Goal: Task Accomplishment & Management: Manage account settings

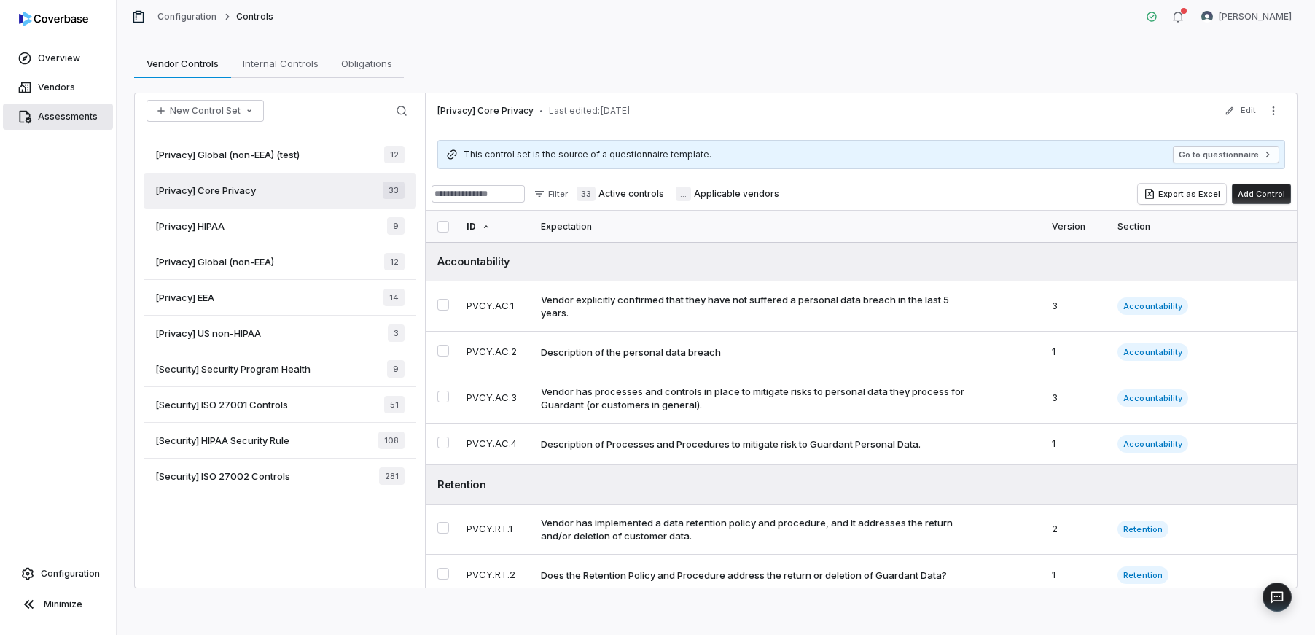
click at [69, 112] on span "Assessments" at bounding box center [68, 117] width 60 height 12
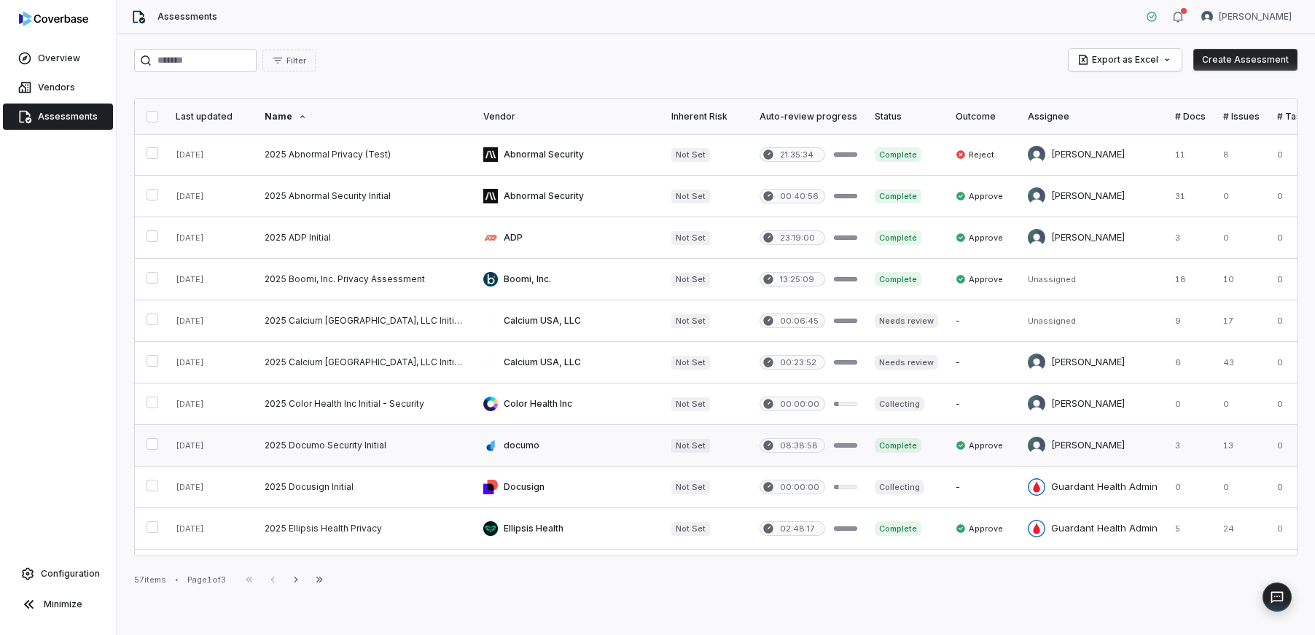
scroll to position [11, 0]
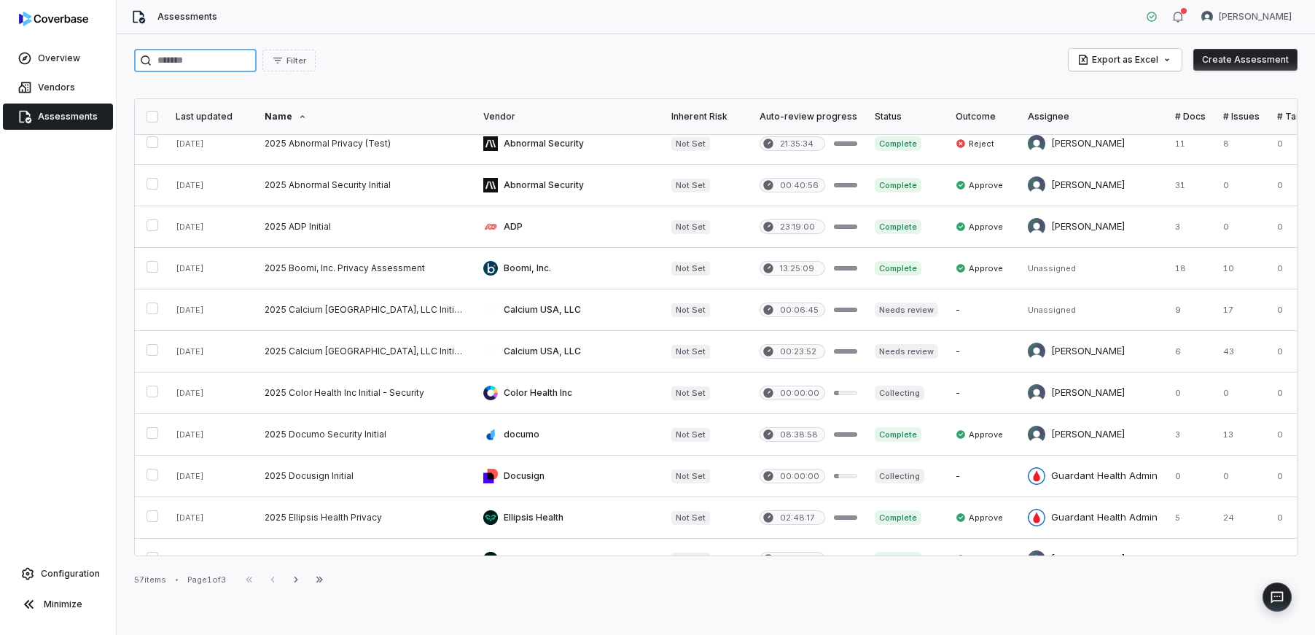
click at [252, 64] on input "search" at bounding box center [195, 60] width 122 height 23
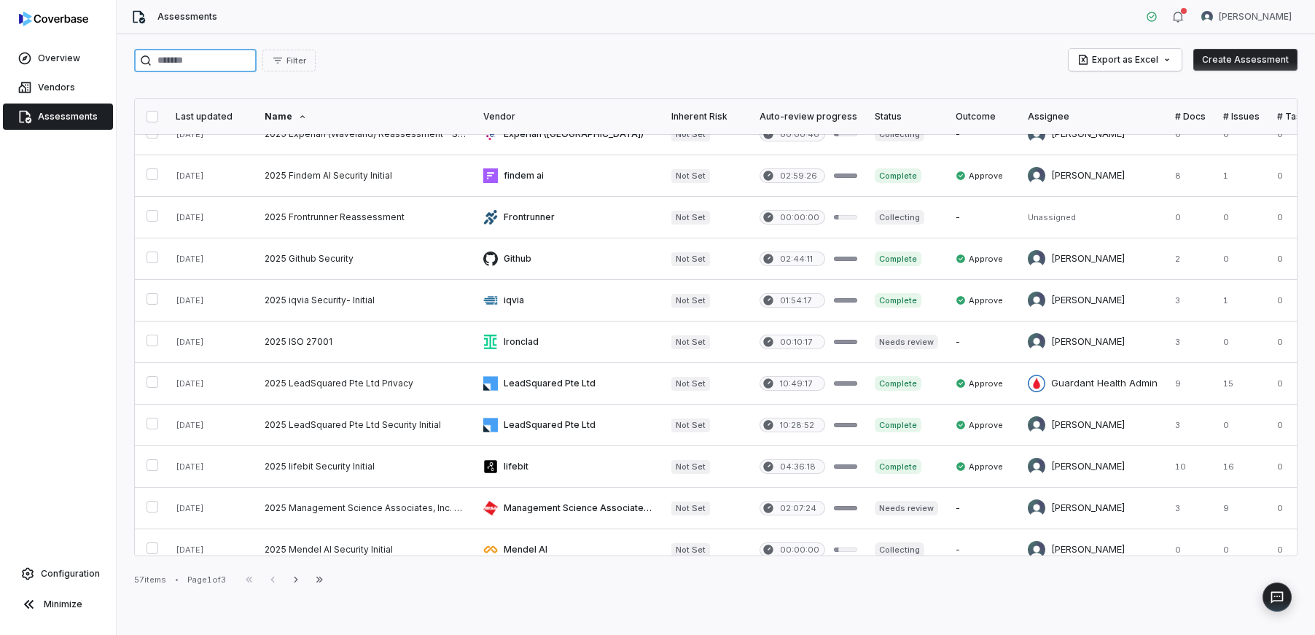
scroll to position [617, 0]
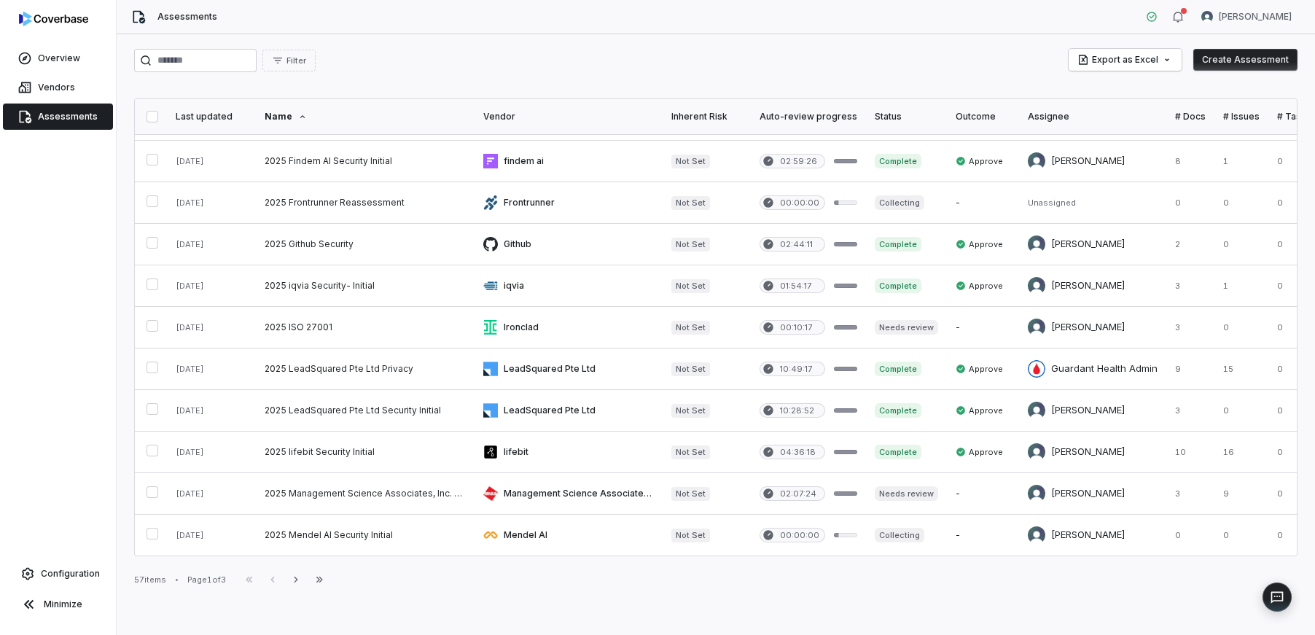
click at [282, 119] on div "Name" at bounding box center [365, 117] width 201 height 12
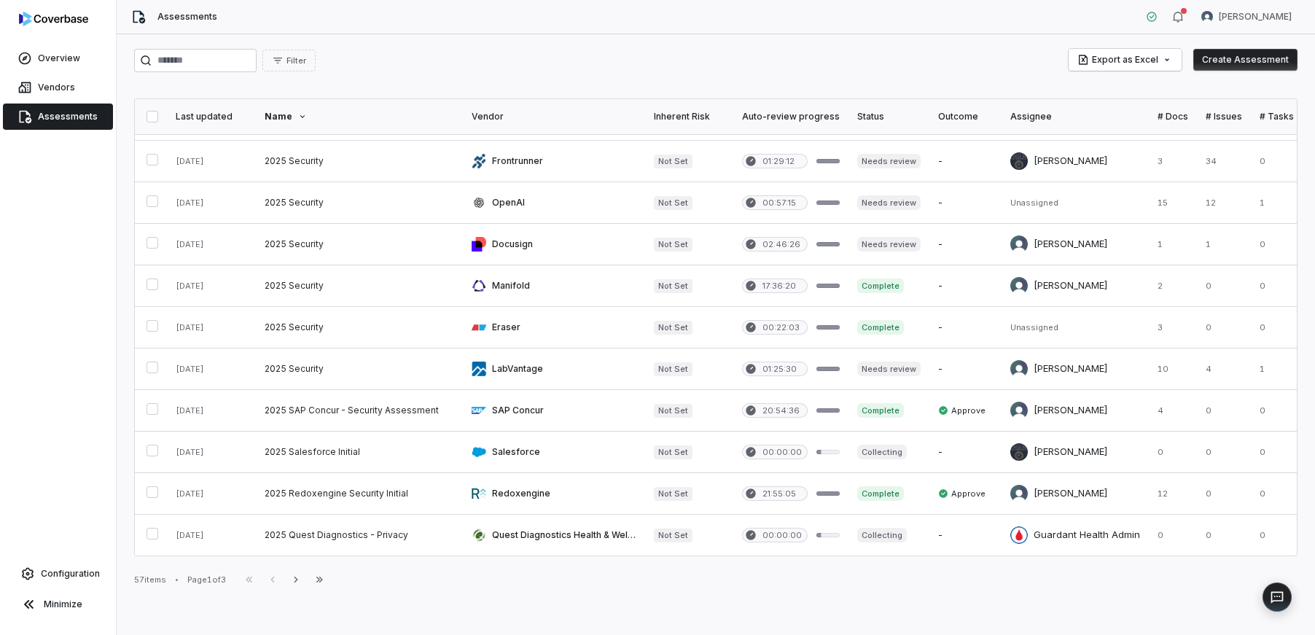
click at [286, 114] on div "Name" at bounding box center [360, 117] width 190 height 12
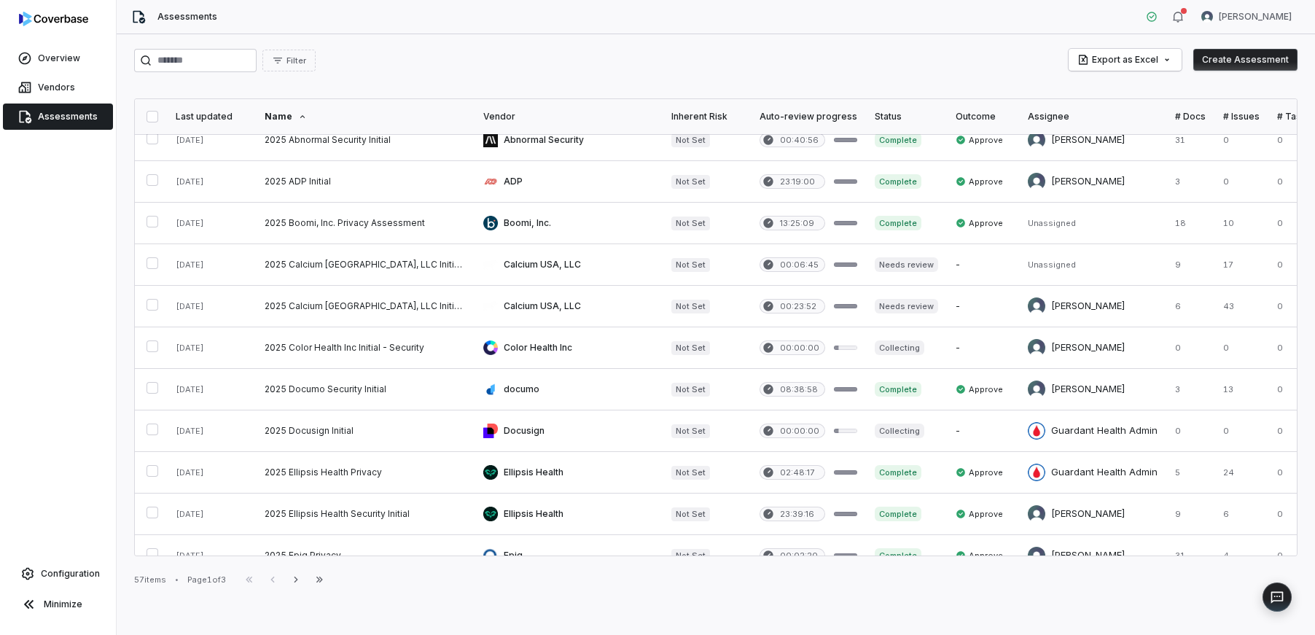
scroll to position [0, 0]
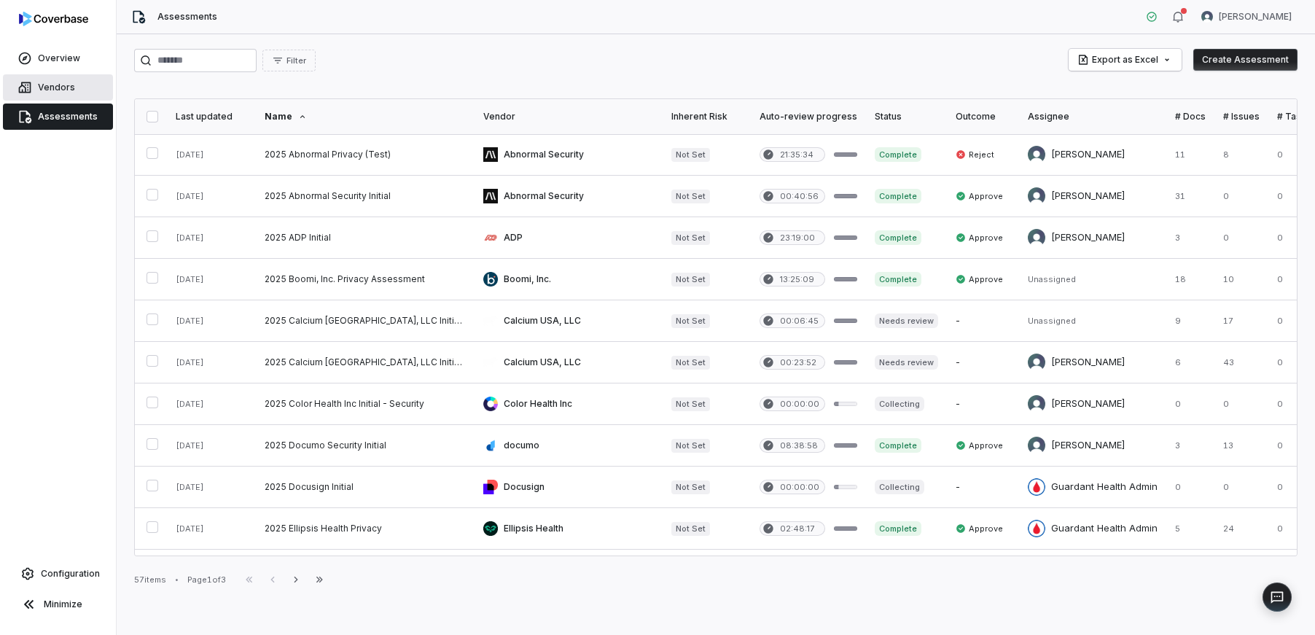
click at [57, 92] on span "Vendors" at bounding box center [56, 88] width 37 height 12
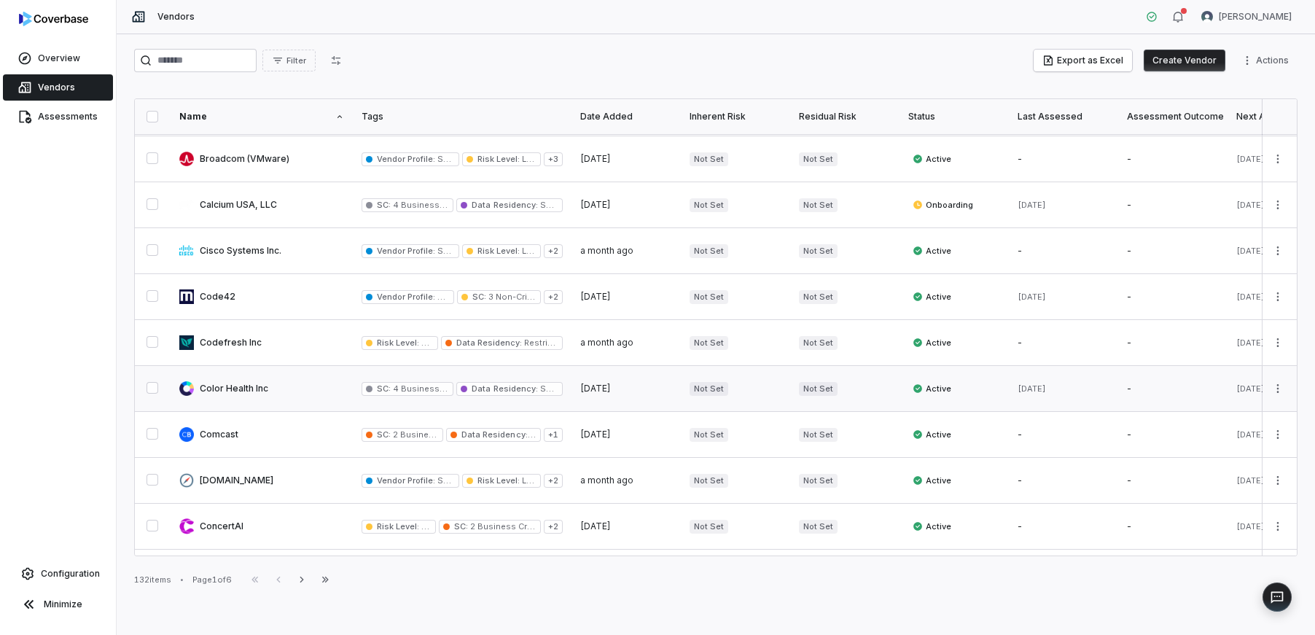
scroll to position [684, 0]
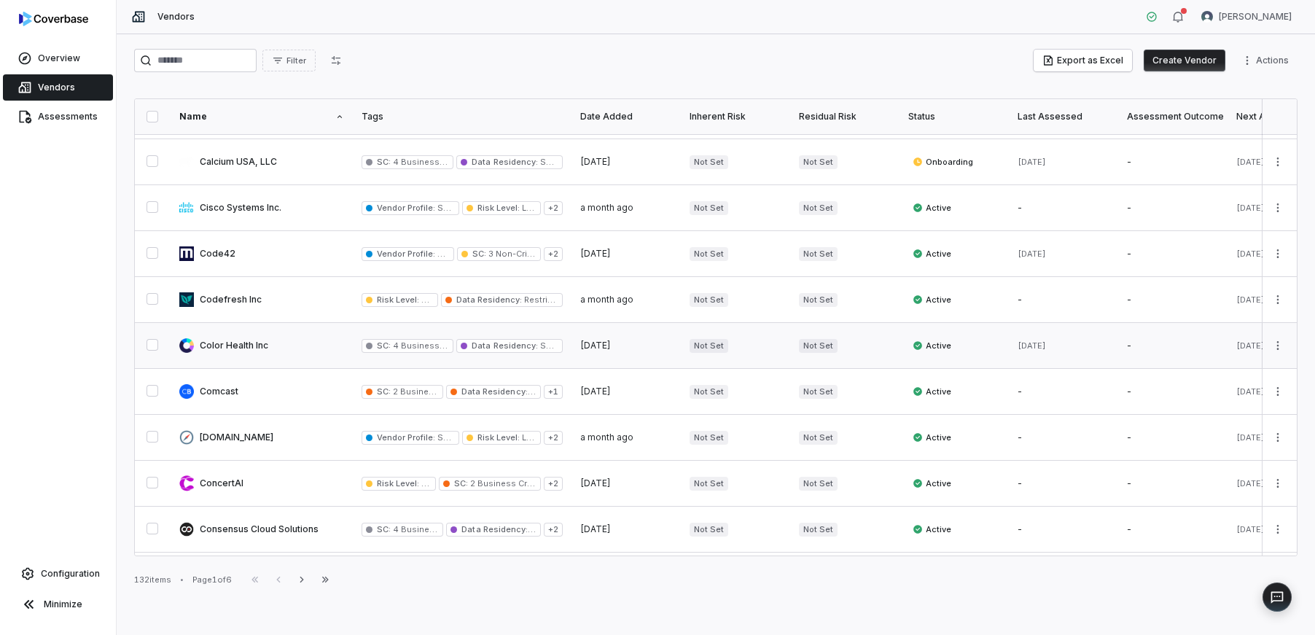
click at [264, 341] on link at bounding box center [262, 345] width 182 height 45
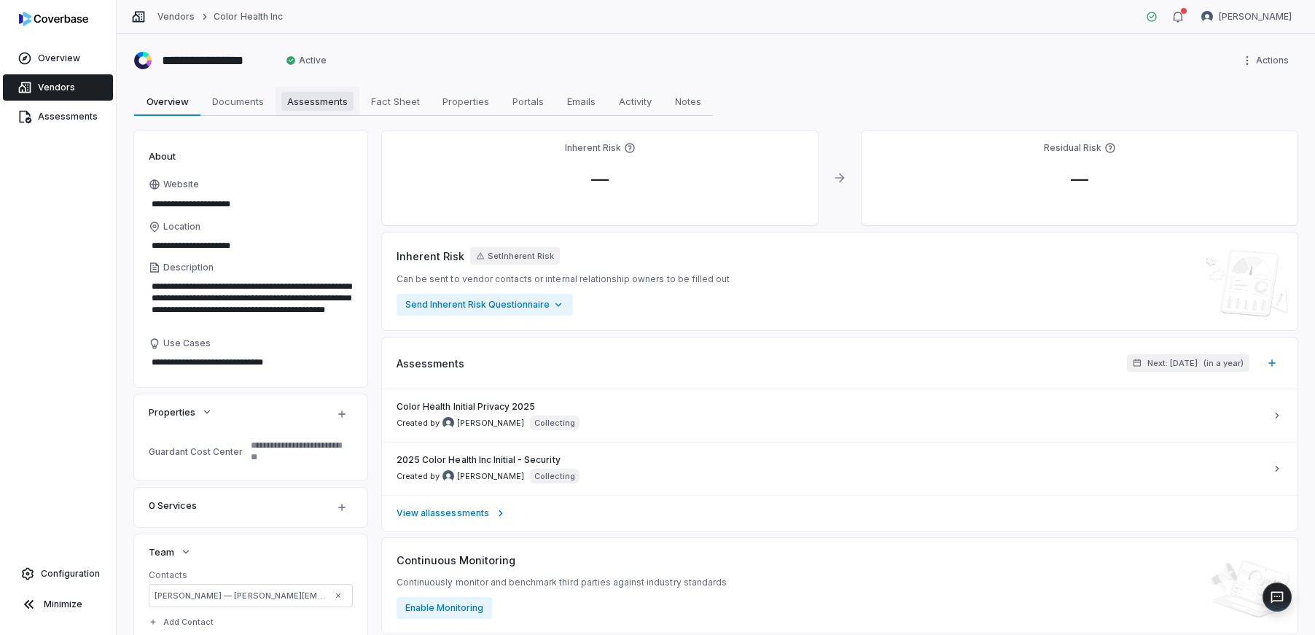
click at [335, 112] on link "Assessments Assessments" at bounding box center [318, 101] width 84 height 29
type textarea "*"
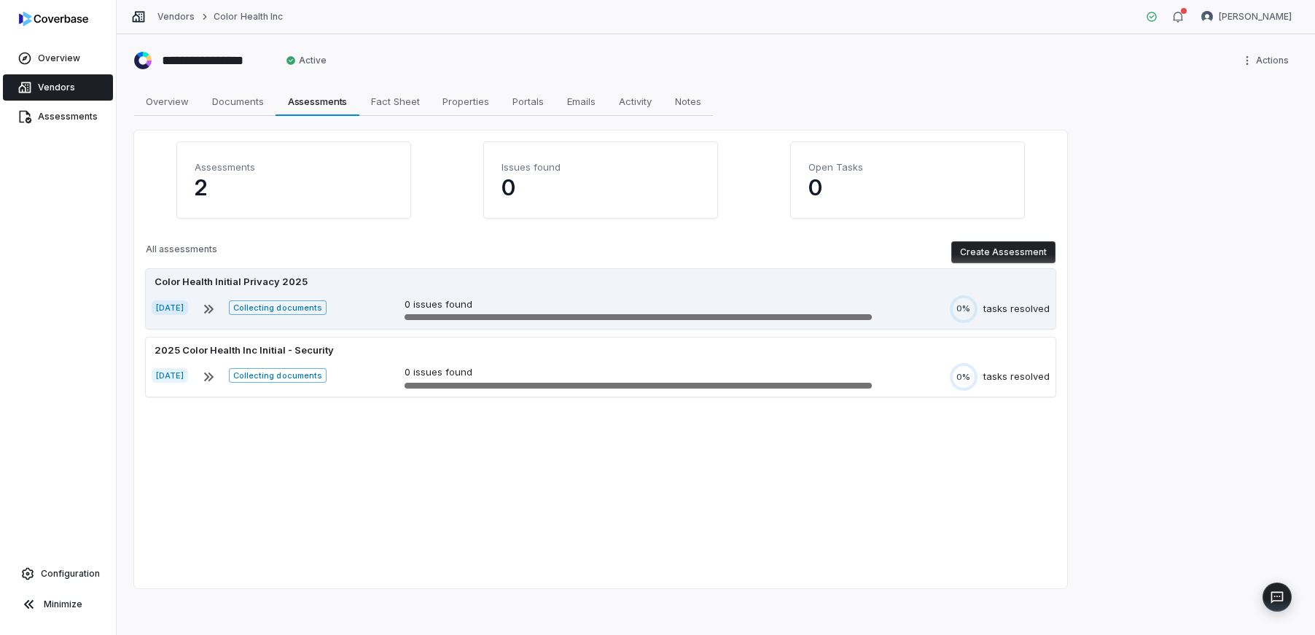
click at [286, 280] on div "Color Health Initial Privacy 2025" at bounding box center [231, 282] width 159 height 15
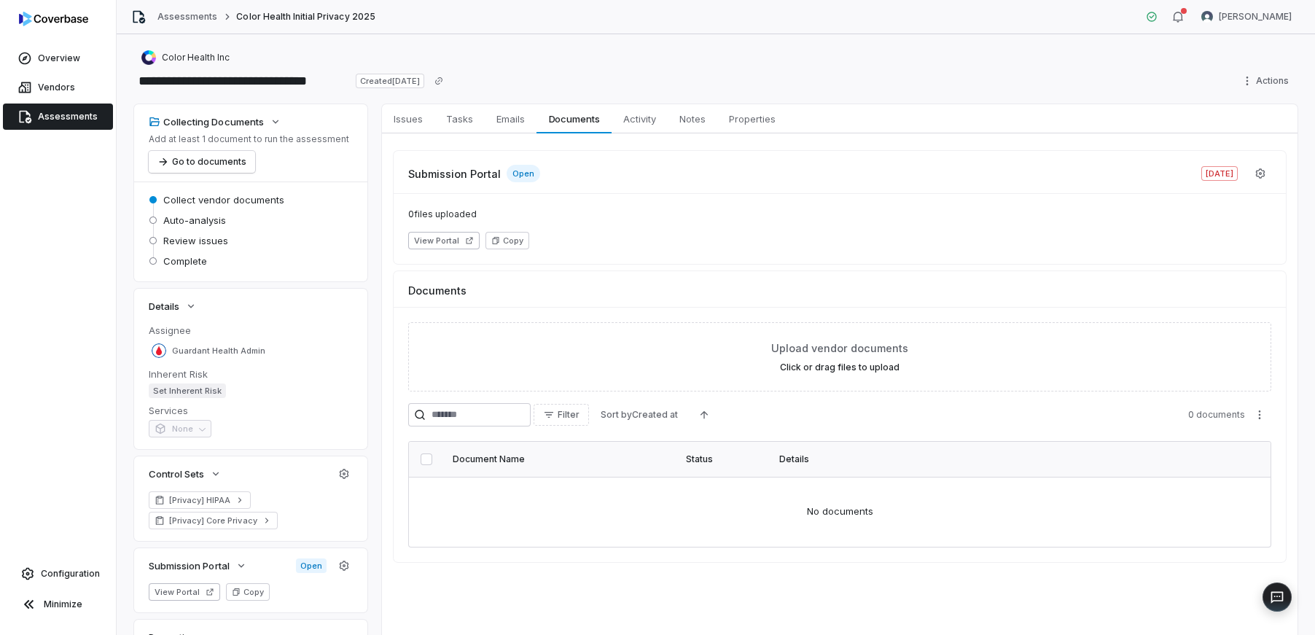
scroll to position [71, 0]
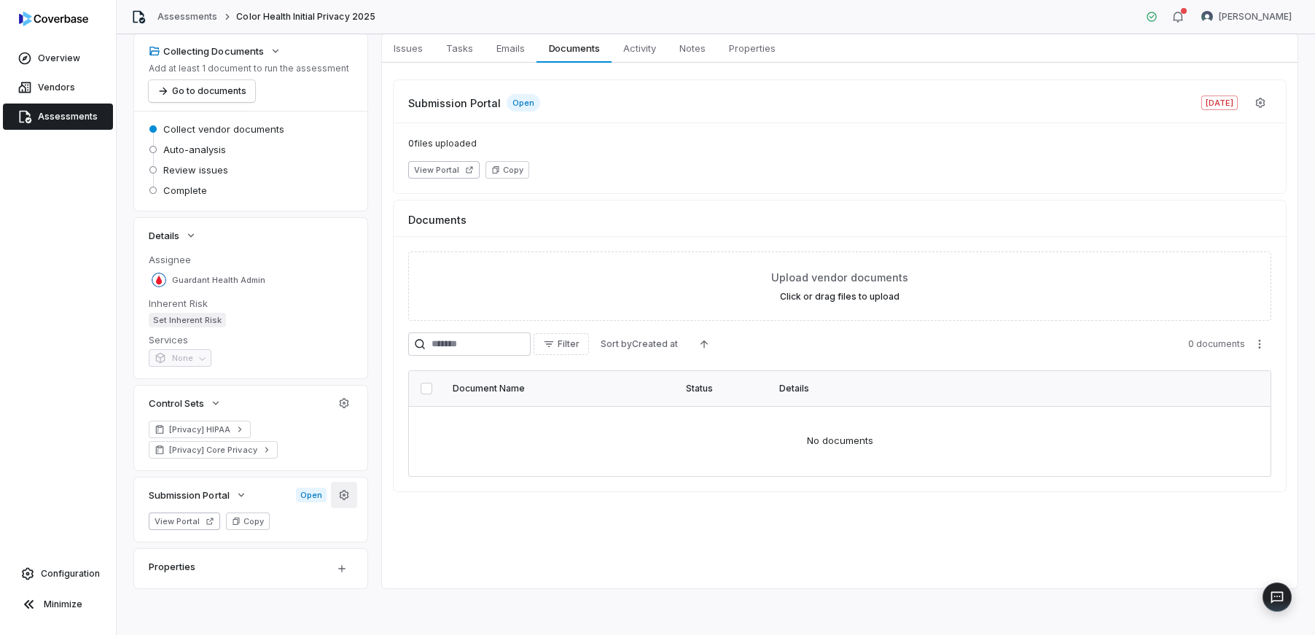
click at [346, 494] on icon "button" at bounding box center [344, 495] width 12 height 12
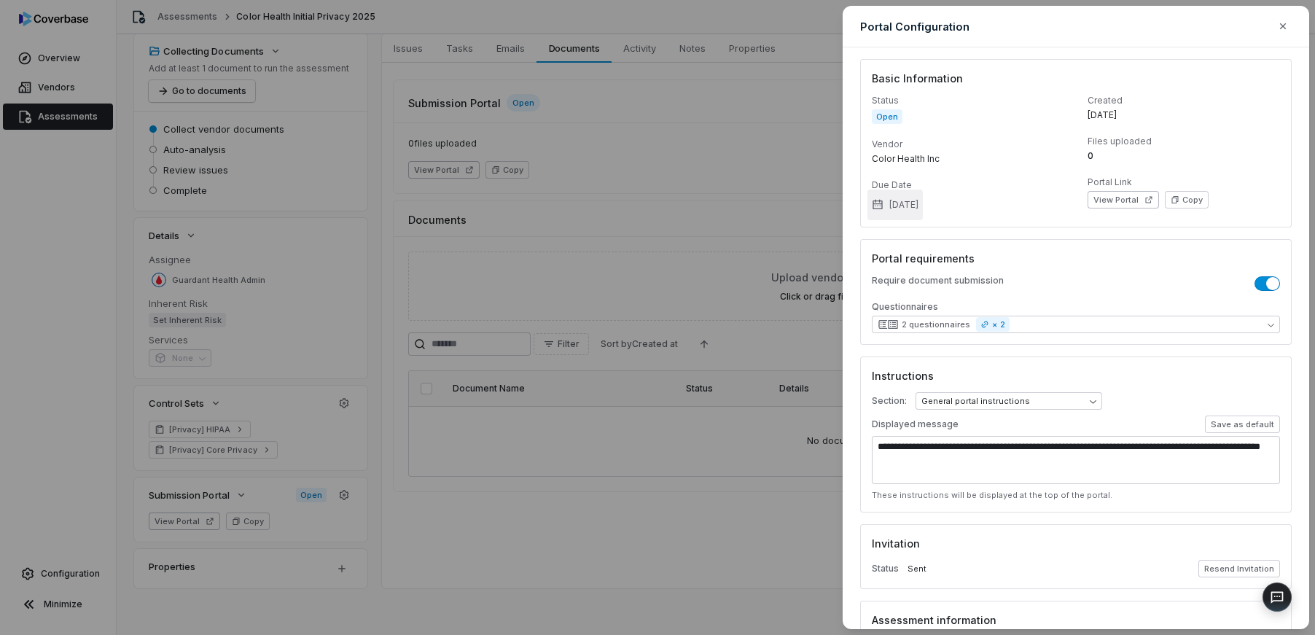
click at [918, 202] on button "[DATE]" at bounding box center [895, 205] width 55 height 31
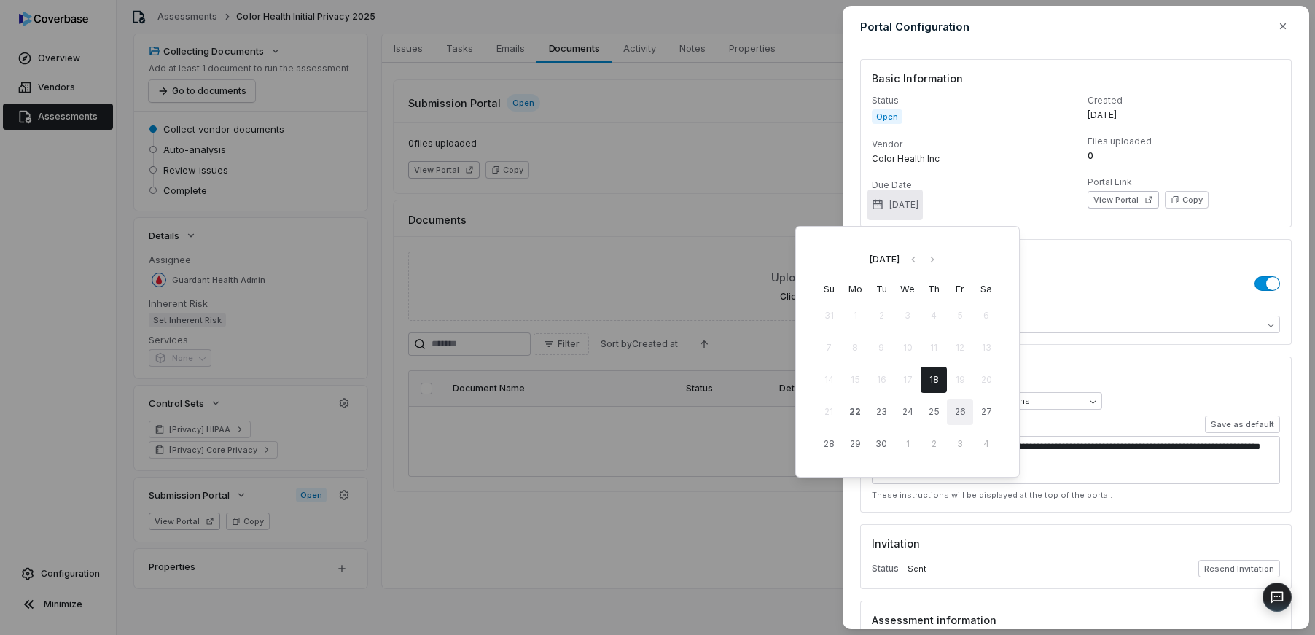
click at [962, 413] on button "26" at bounding box center [960, 412] width 26 height 26
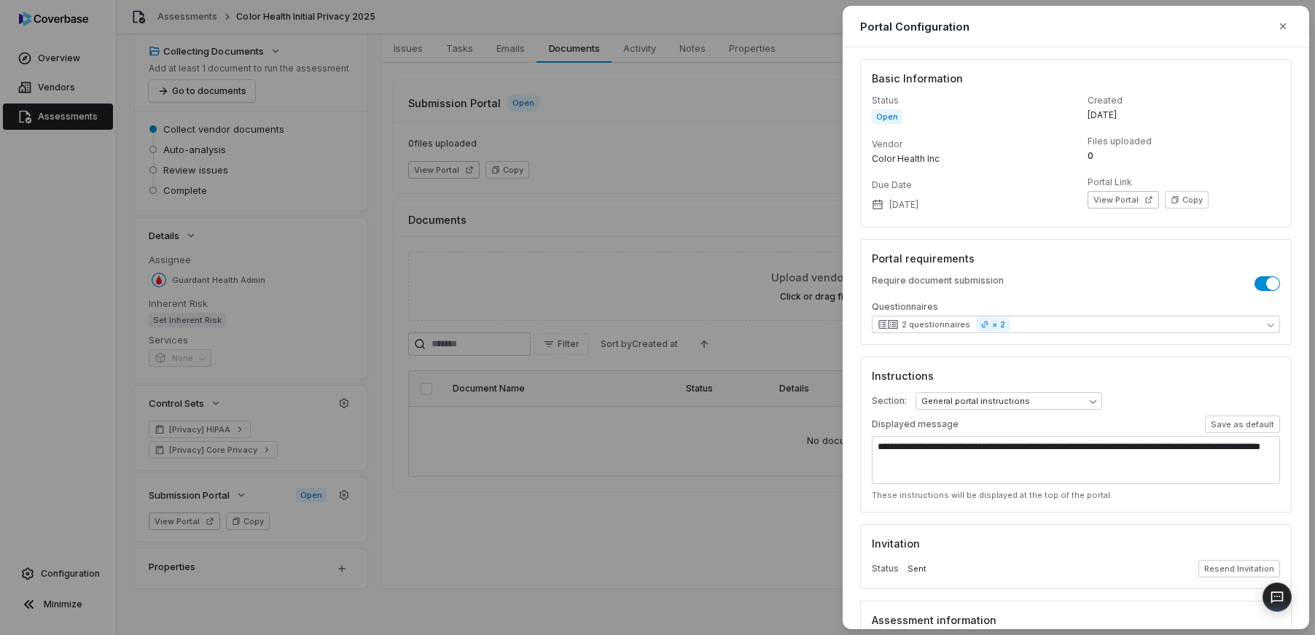
click at [710, 465] on body "**********" at bounding box center [657, 317] width 1315 height 635
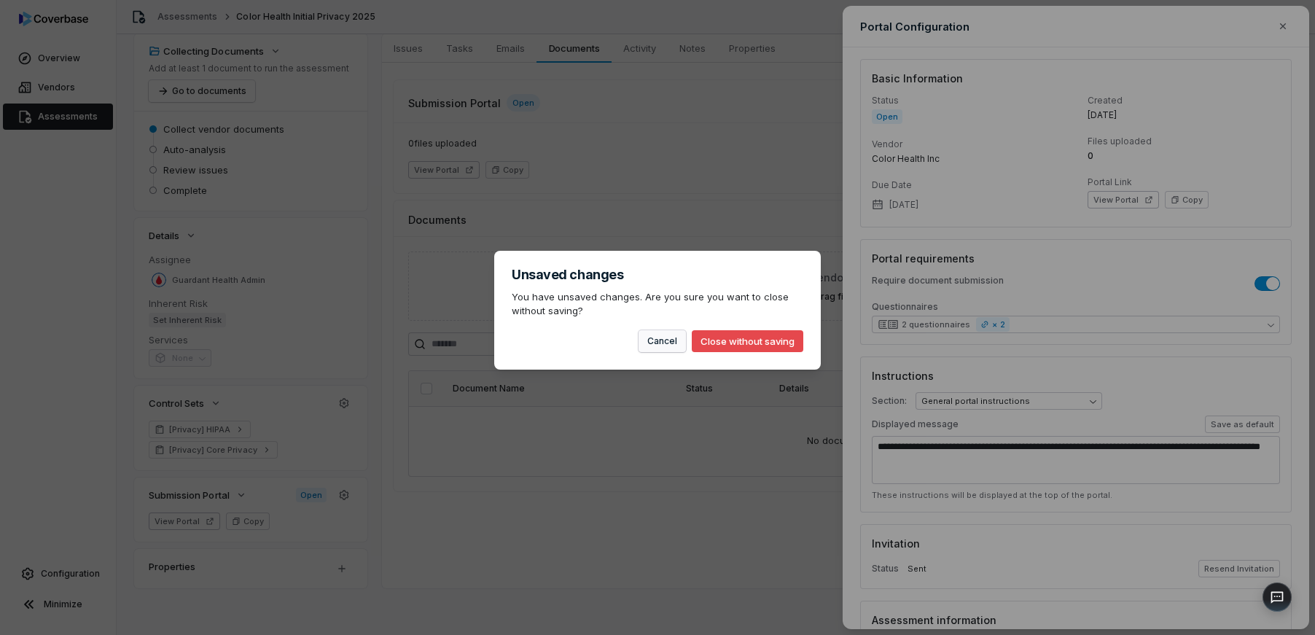
click at [672, 341] on button "Cancel" at bounding box center [662, 341] width 47 height 22
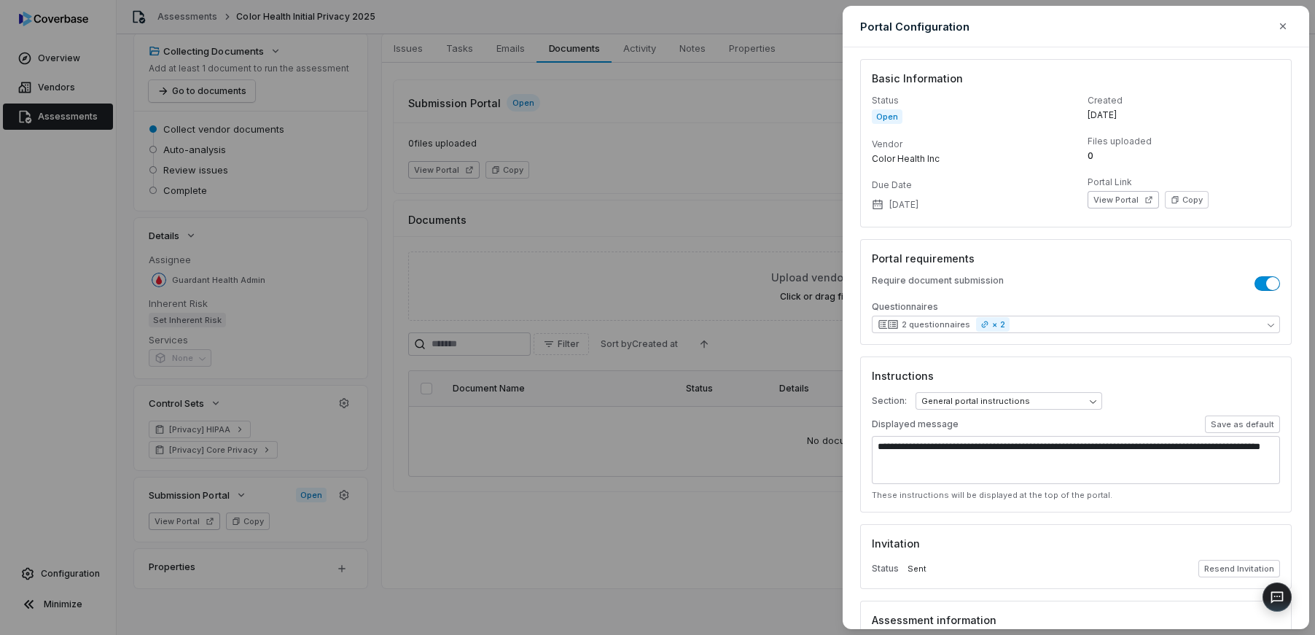
scroll to position [131, 0]
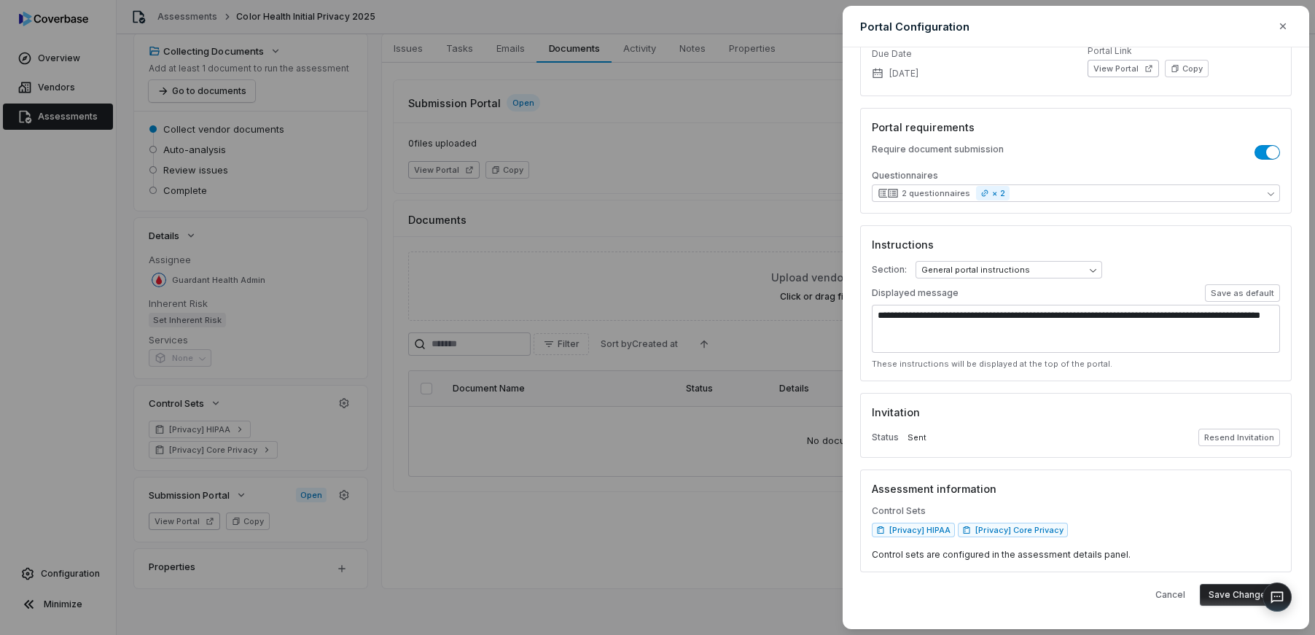
click at [1225, 593] on button "Save Changes" at bounding box center [1240, 595] width 80 height 22
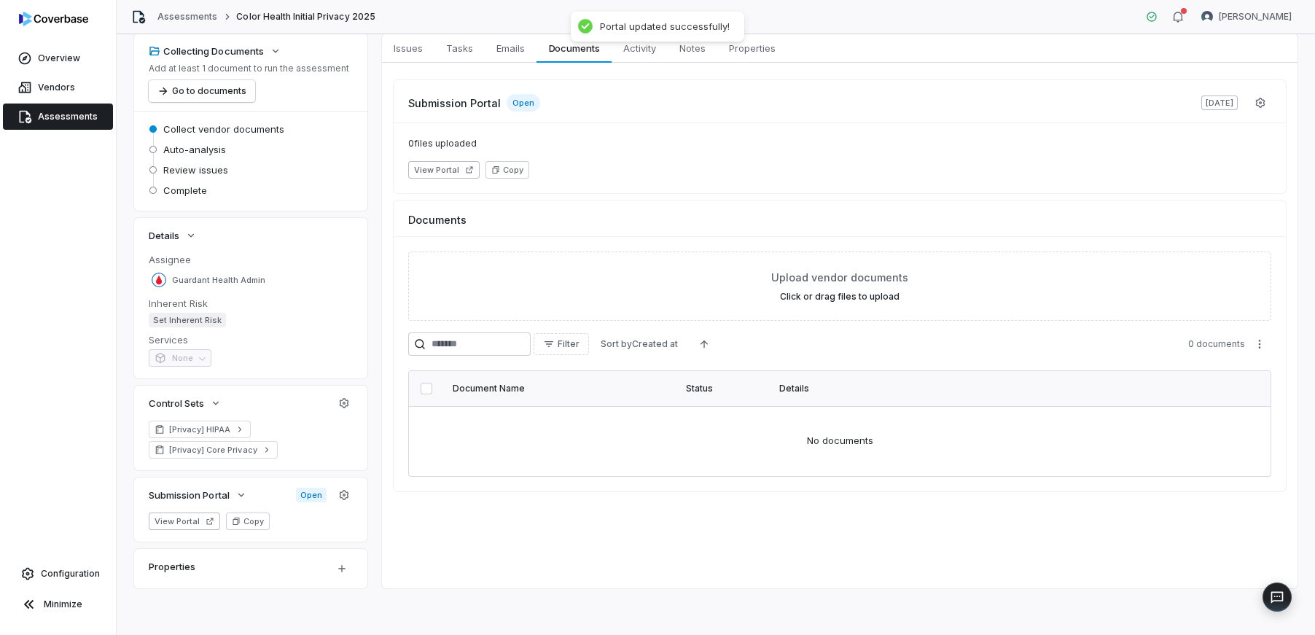
scroll to position [0, 0]
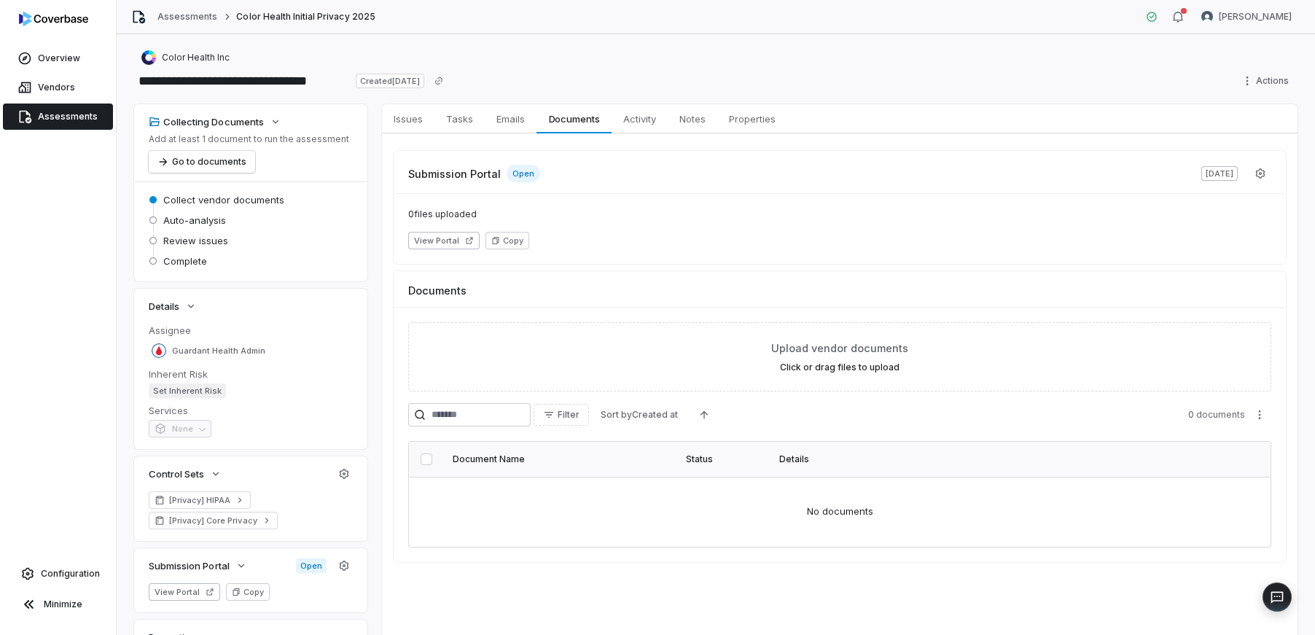
click at [91, 117] on span "Assessments" at bounding box center [68, 117] width 60 height 12
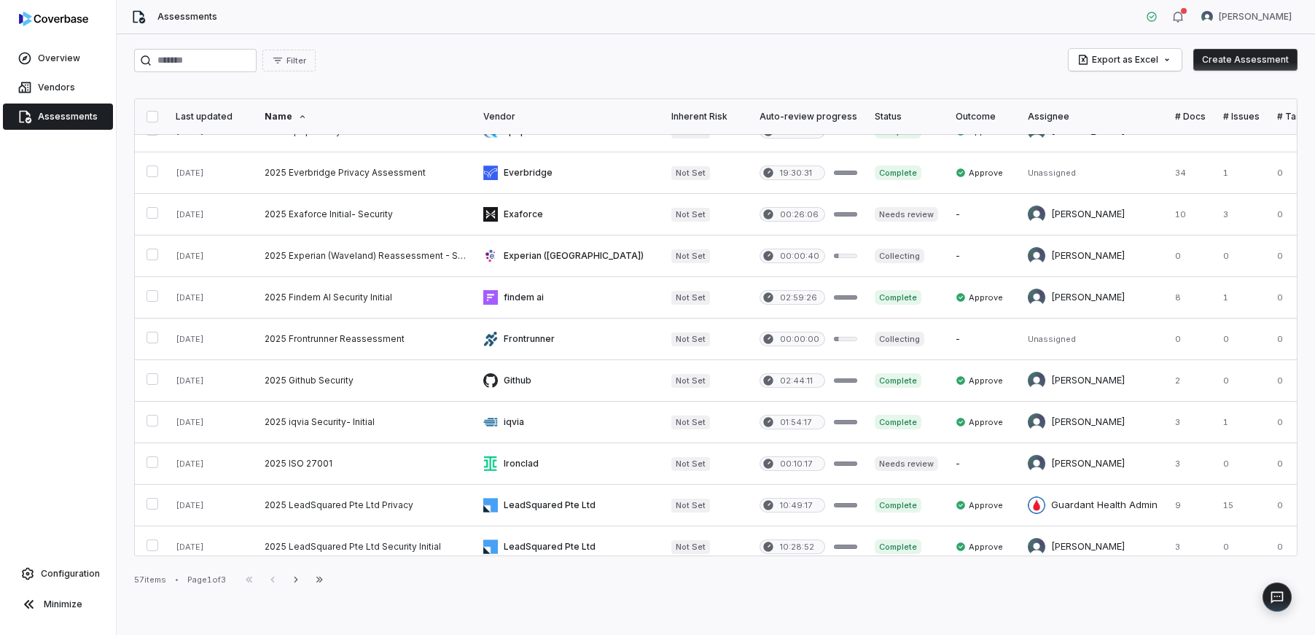
scroll to position [617, 0]
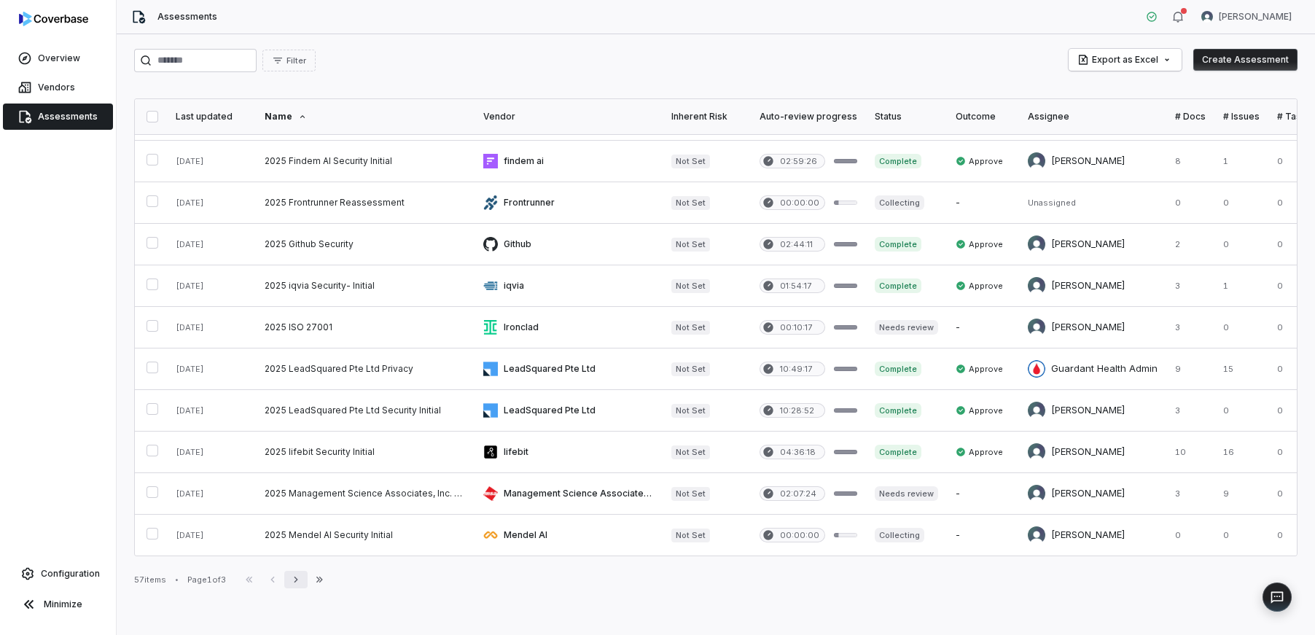
click at [302, 575] on icon "button" at bounding box center [296, 580] width 12 height 12
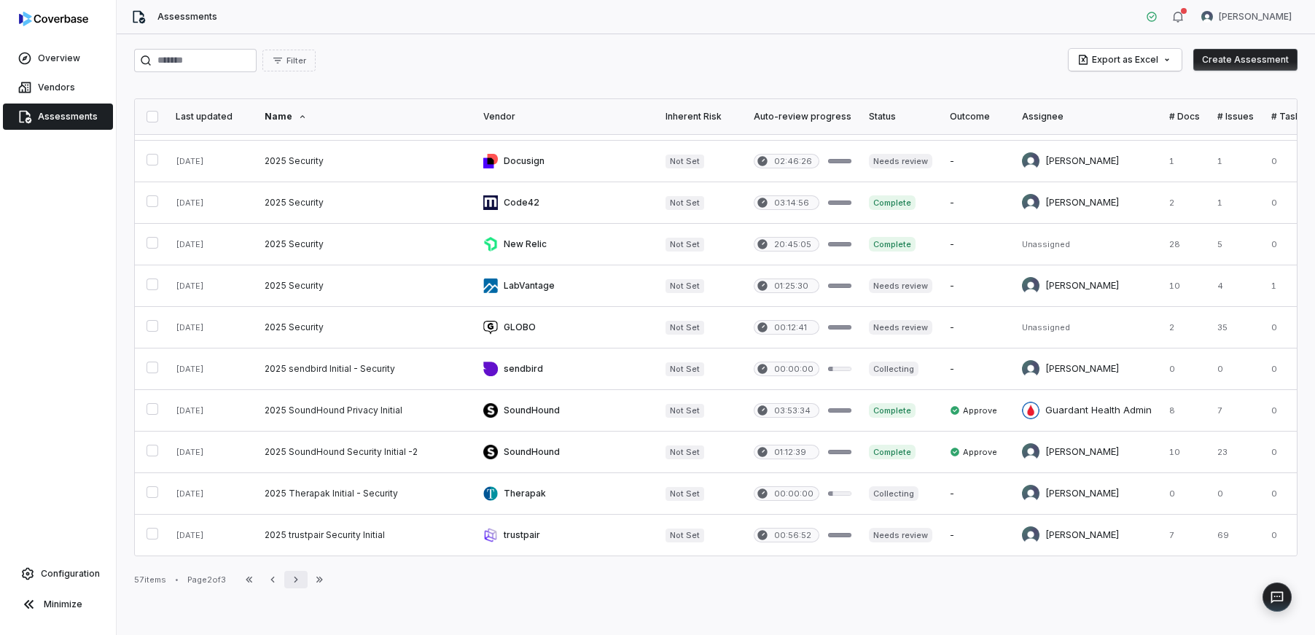
click at [308, 577] on button "Next" at bounding box center [295, 579] width 23 height 17
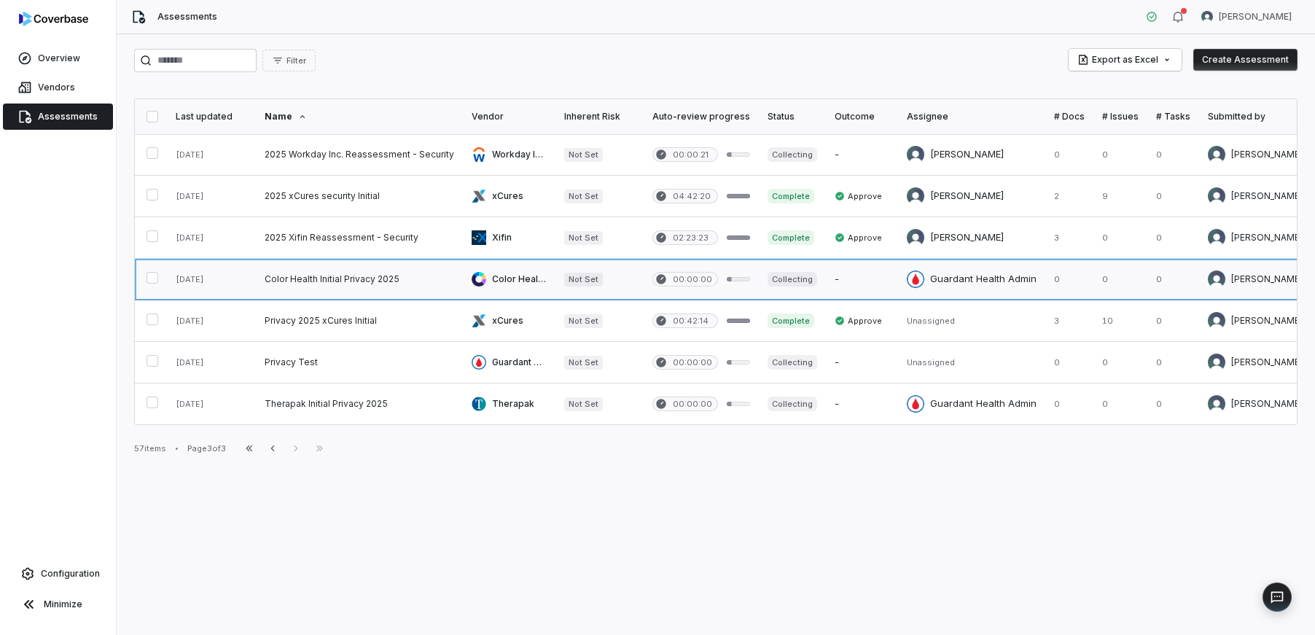
click at [315, 276] on link at bounding box center [359, 279] width 207 height 41
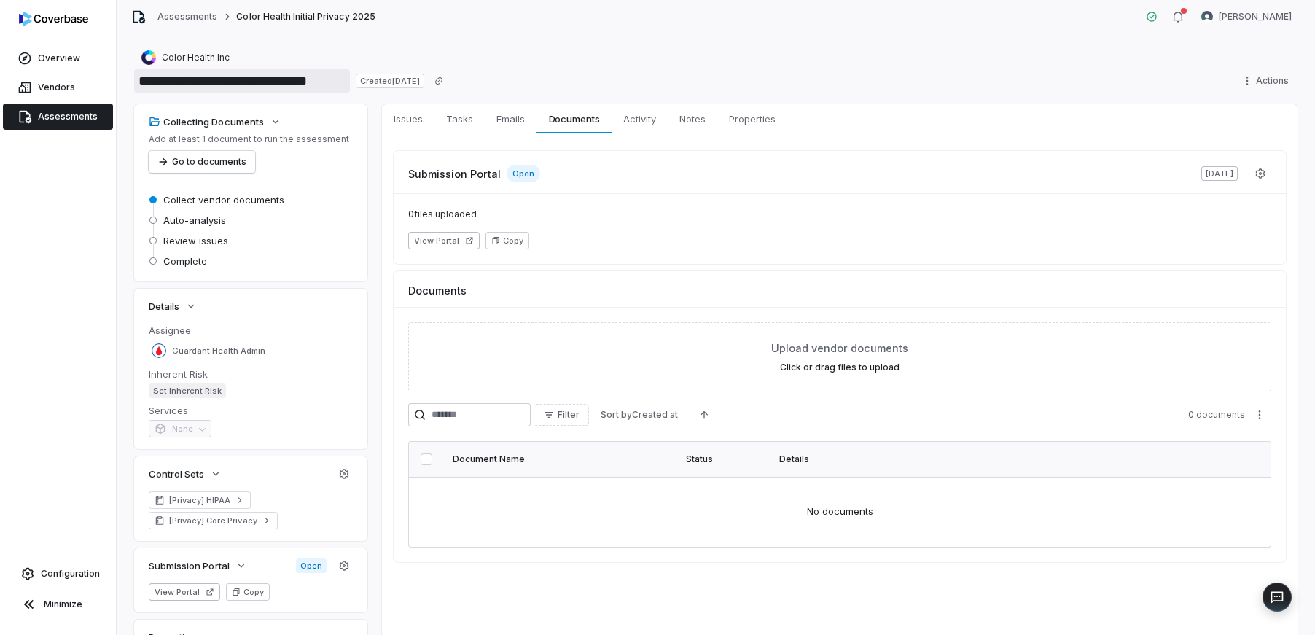
click at [327, 77] on input "**********" at bounding box center [242, 80] width 216 height 23
drag, startPoint x: 343, startPoint y: 77, endPoint x: 302, endPoint y: 82, distance: 41.9
click at [302, 82] on input "**********" at bounding box center [242, 80] width 216 height 23
click at [140, 83] on input "**********" at bounding box center [225, 80] width 183 height 23
paste input "****"
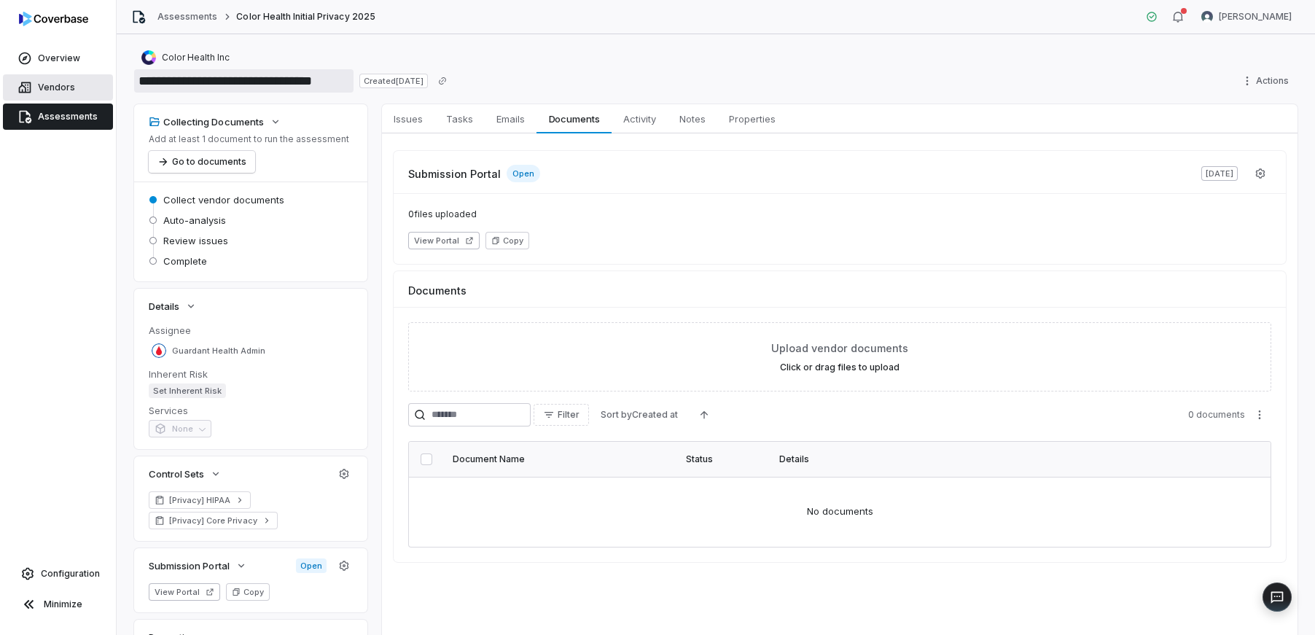
type input "**********"
click at [70, 83] on span "Vendors" at bounding box center [56, 88] width 37 height 12
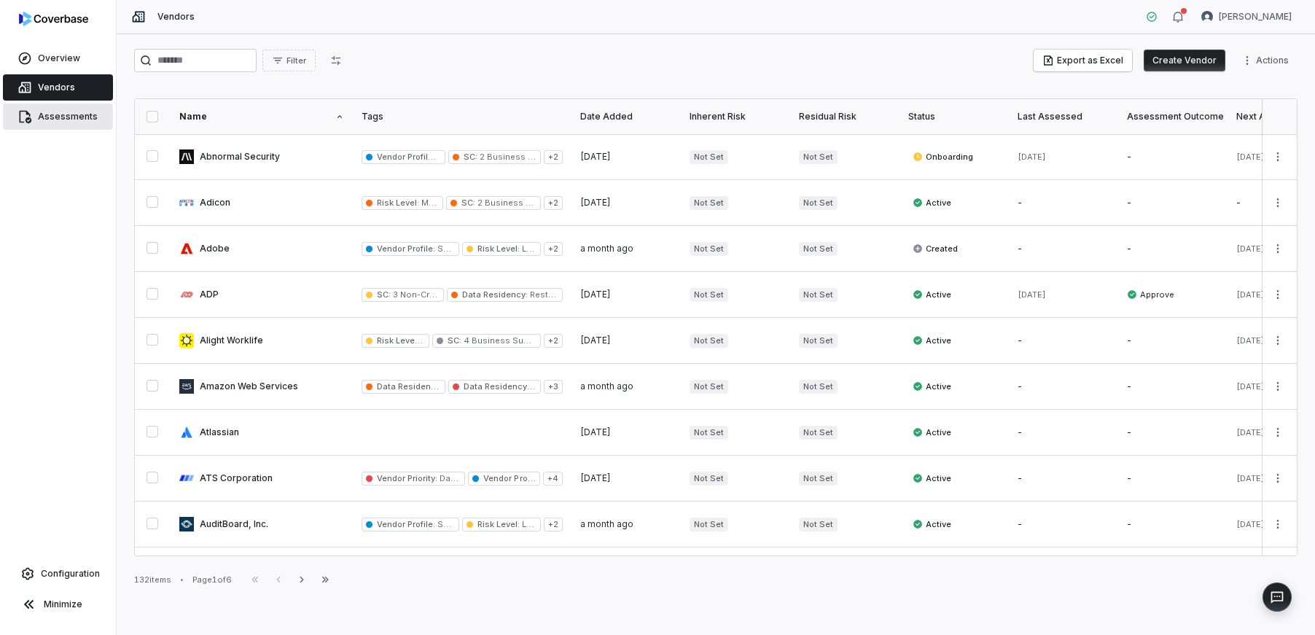
click at [58, 118] on span "Assessments" at bounding box center [68, 117] width 60 height 12
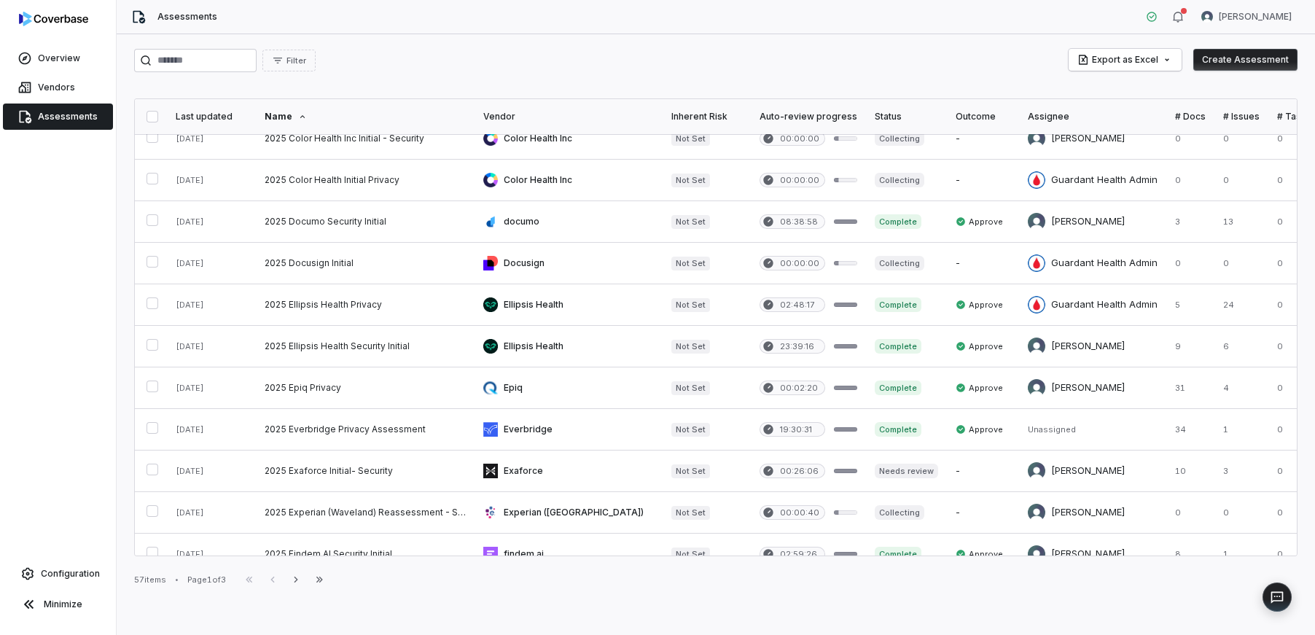
scroll to position [266, 0]
